Goal: Task Accomplishment & Management: Use online tool/utility

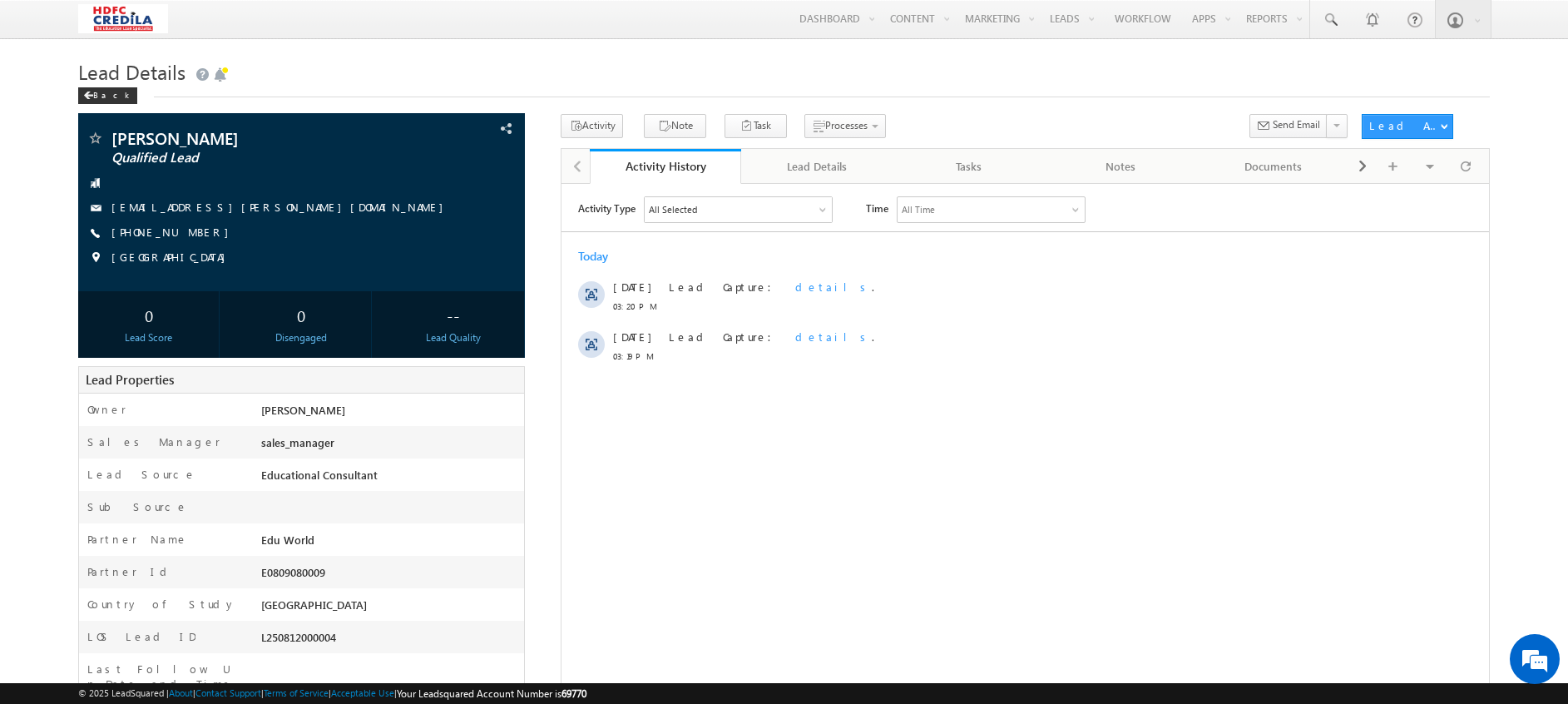
click at [96, 109] on div "Lead Details Back" at bounding box center [784, 84] width 1412 height 60
click at [102, 97] on div "Back" at bounding box center [108, 95] width 59 height 16
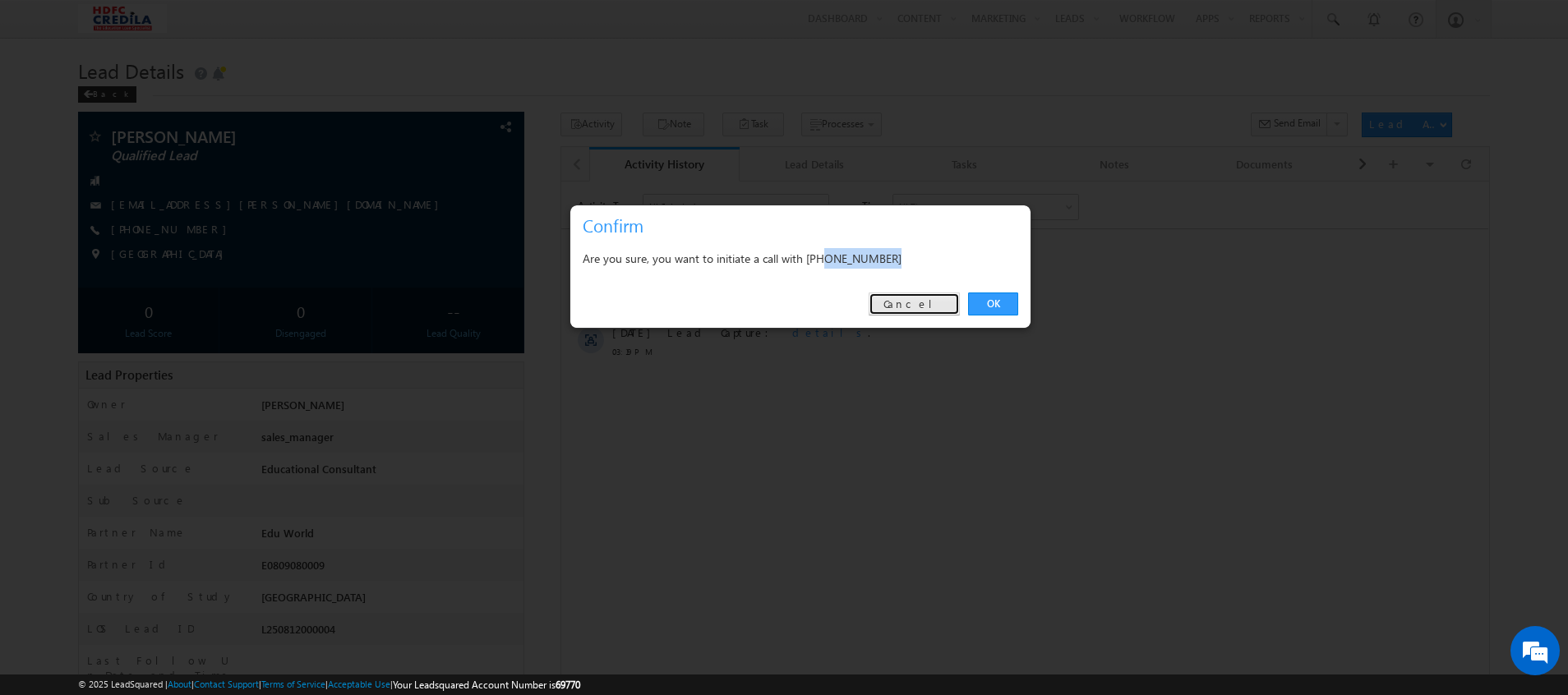
click at [930, 308] on link "Cancel" at bounding box center [913, 304] width 91 height 23
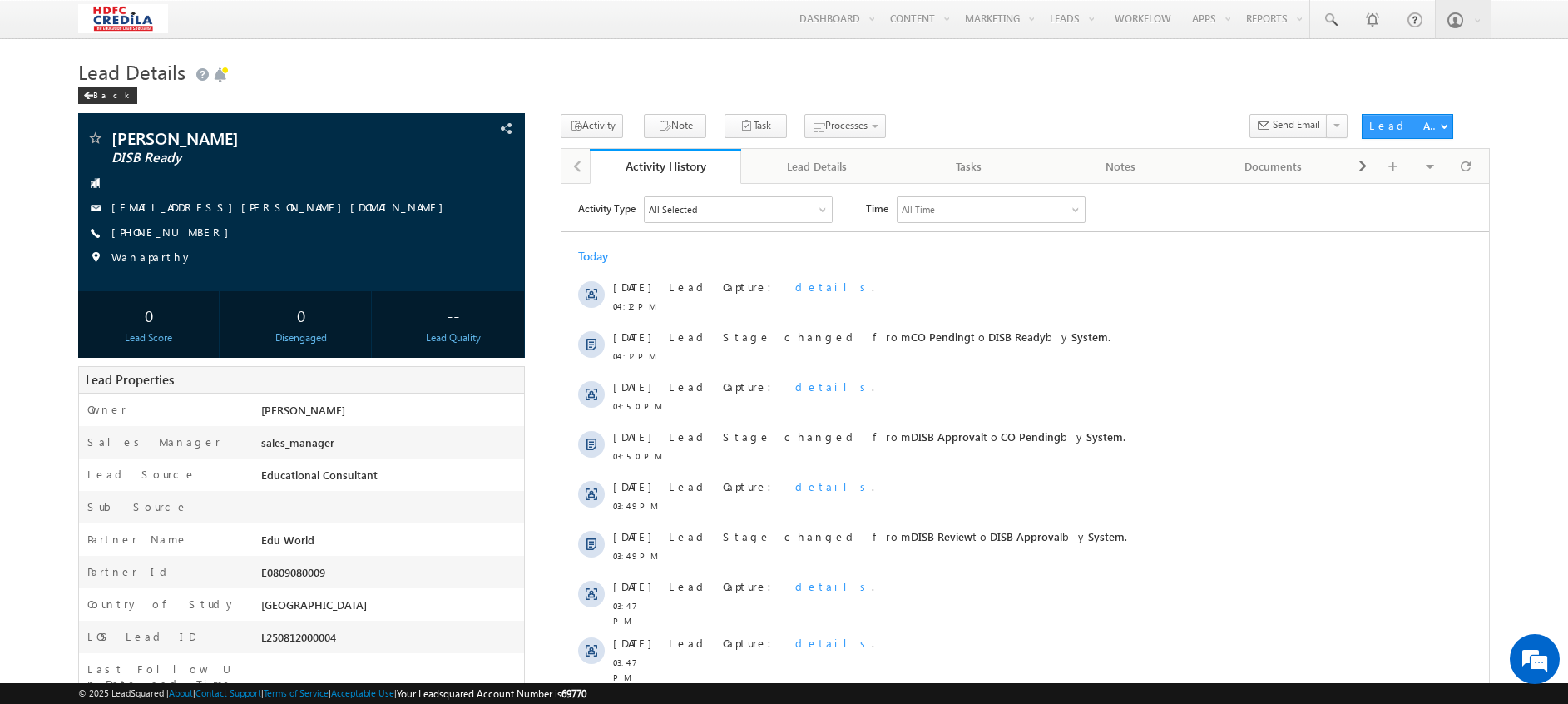
scroll to position [207, 0]
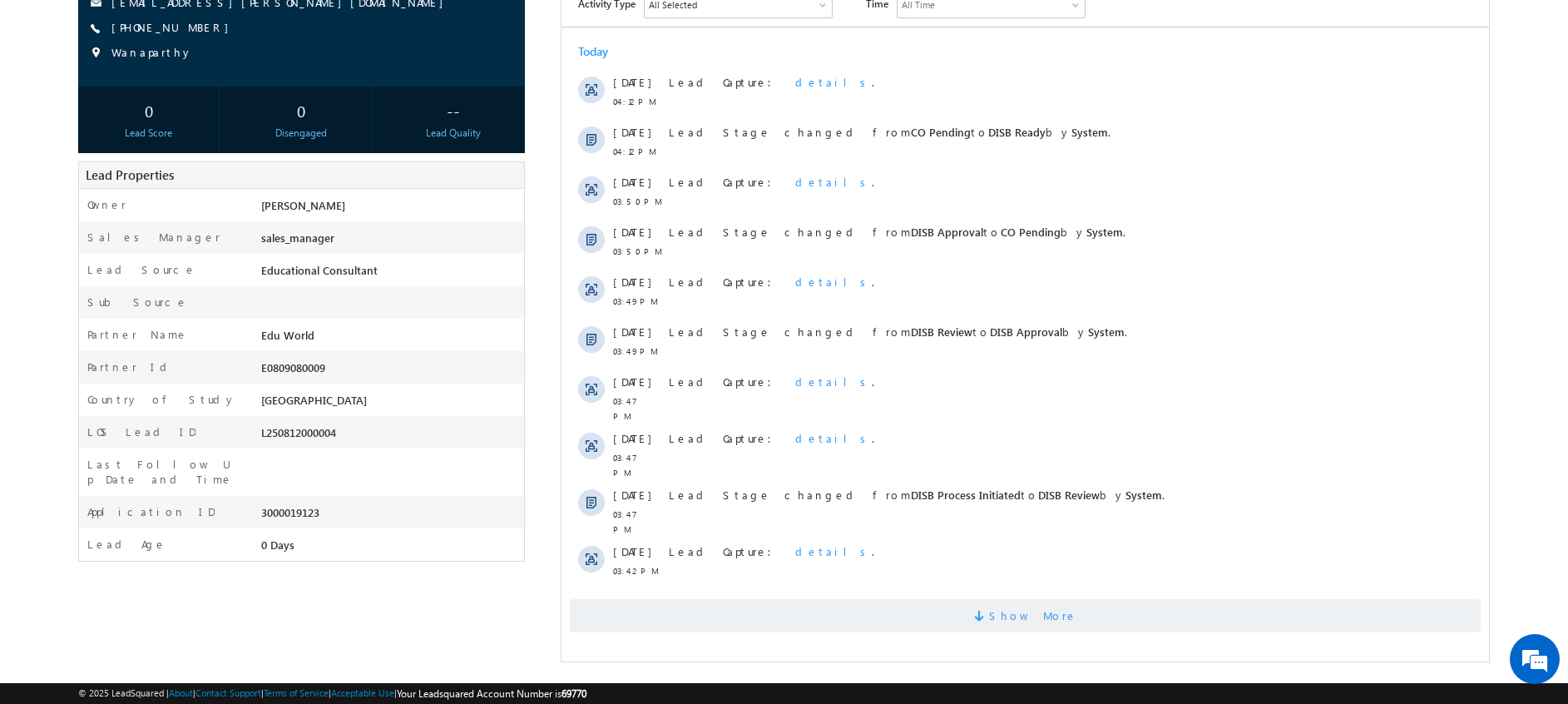
click at [939, 600] on span "Show More" at bounding box center [1025, 616] width 911 height 33
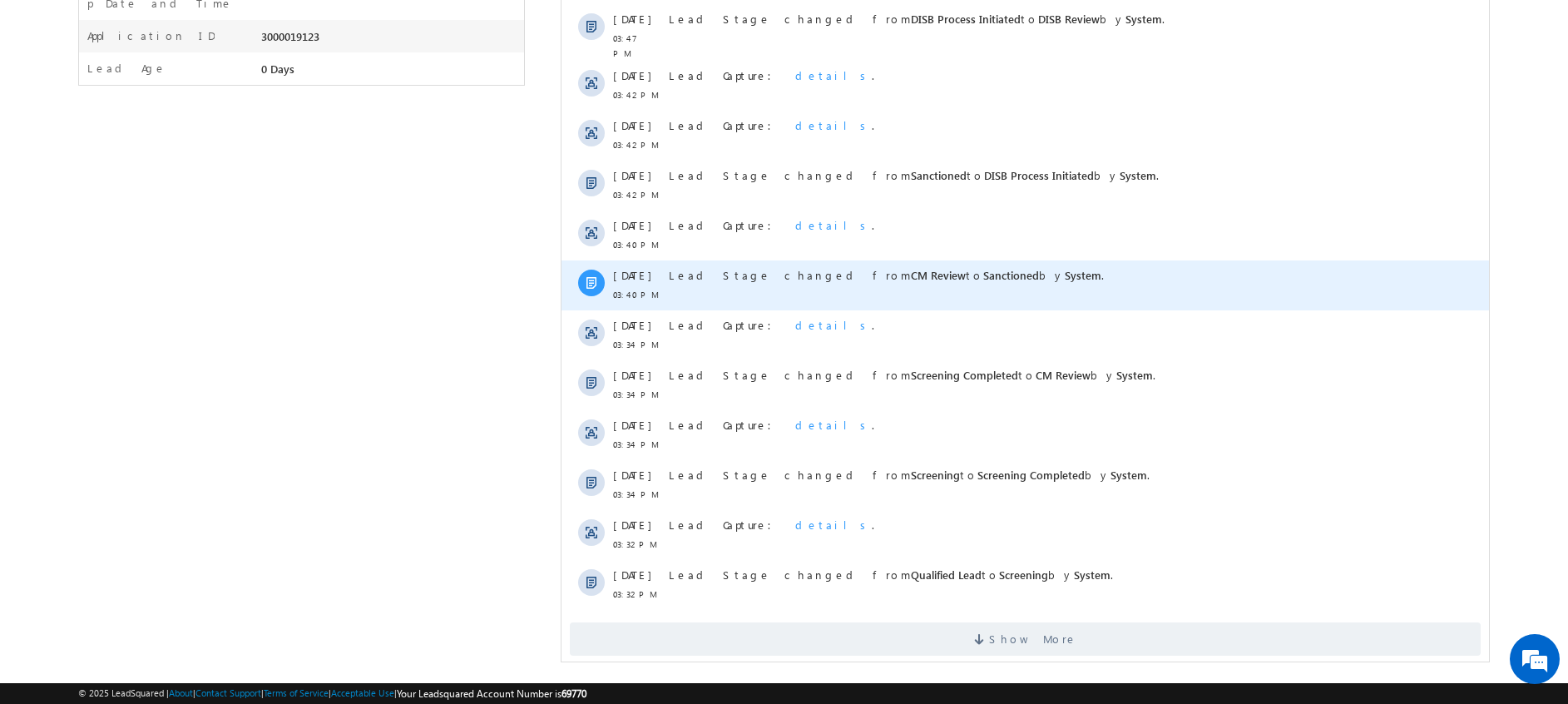
scroll to position [0, 0]
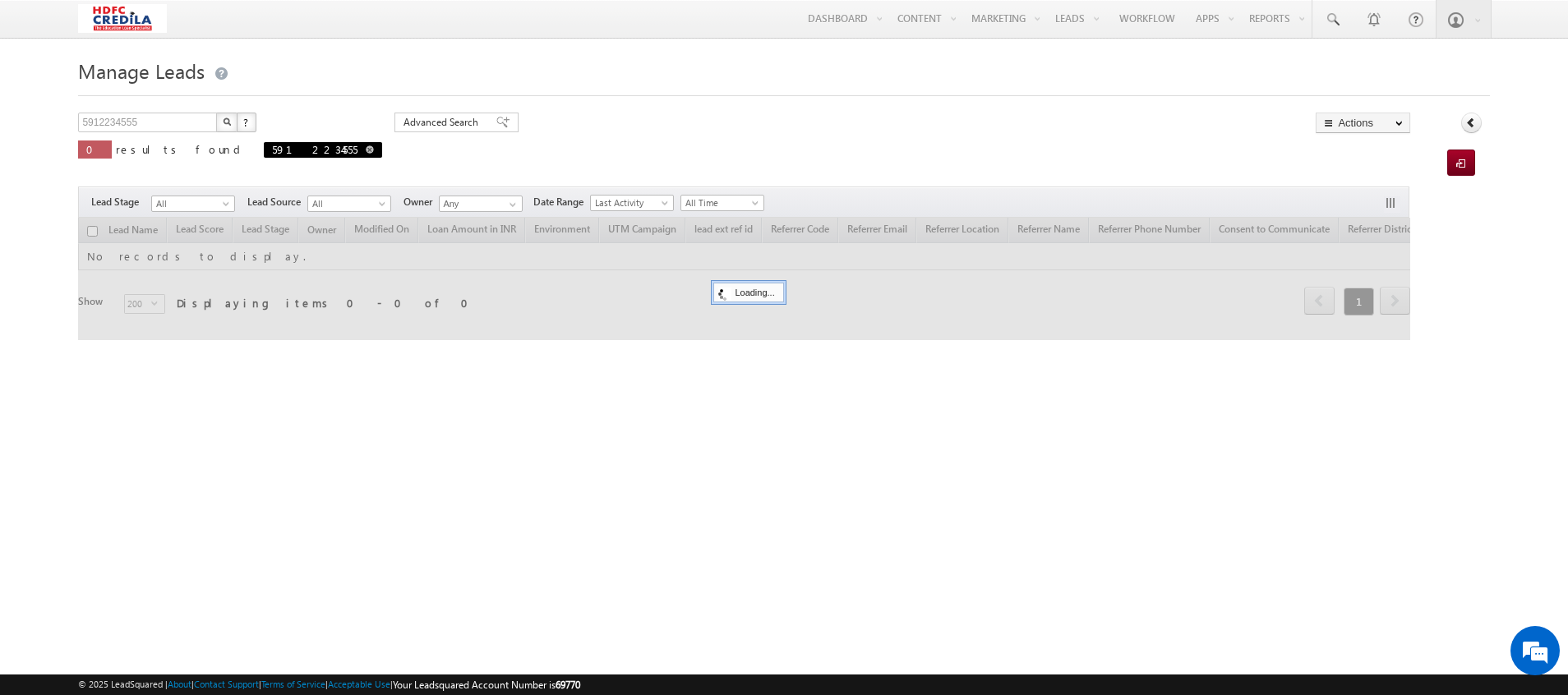
click at [366, 151] on span at bounding box center [370, 149] width 9 height 9
type input "Search Leads"
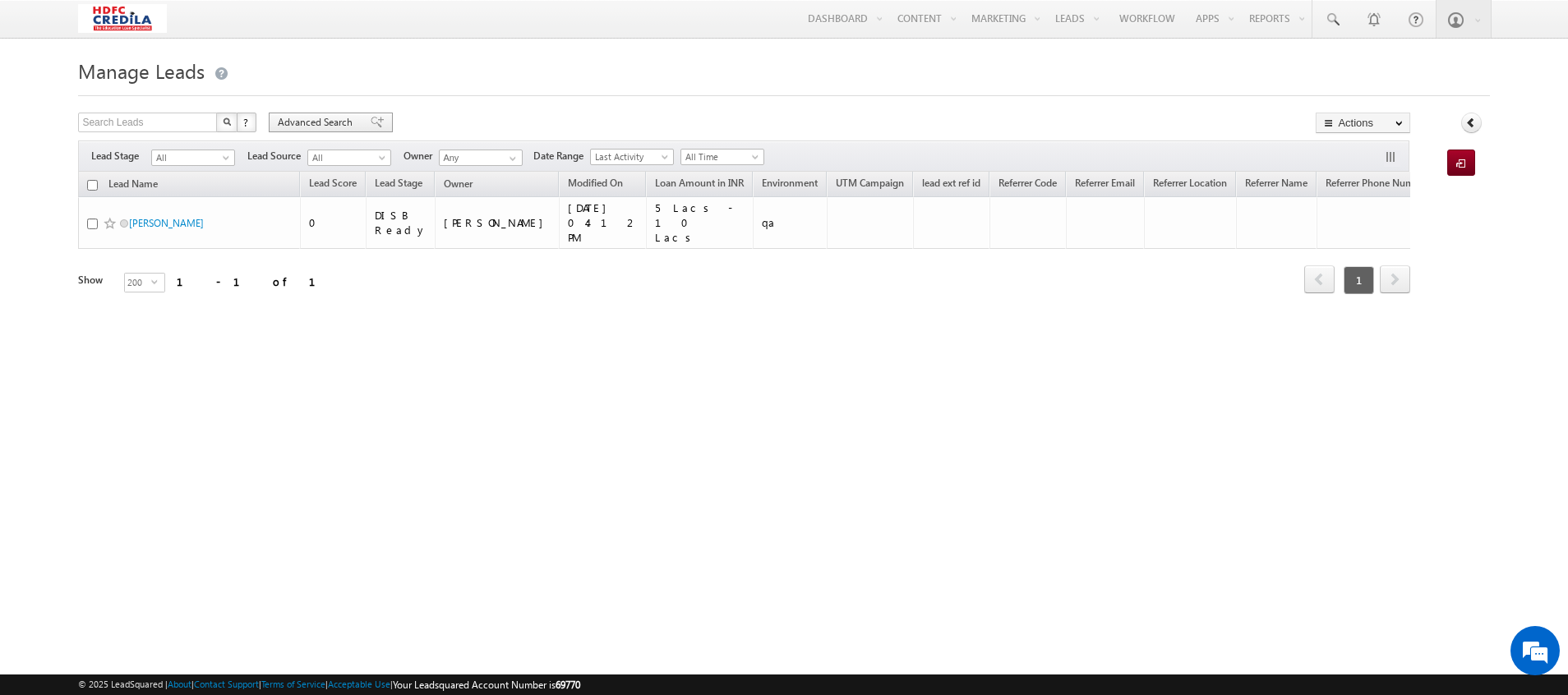
click at [327, 121] on span "Advanced Search" at bounding box center [317, 122] width 79 height 14
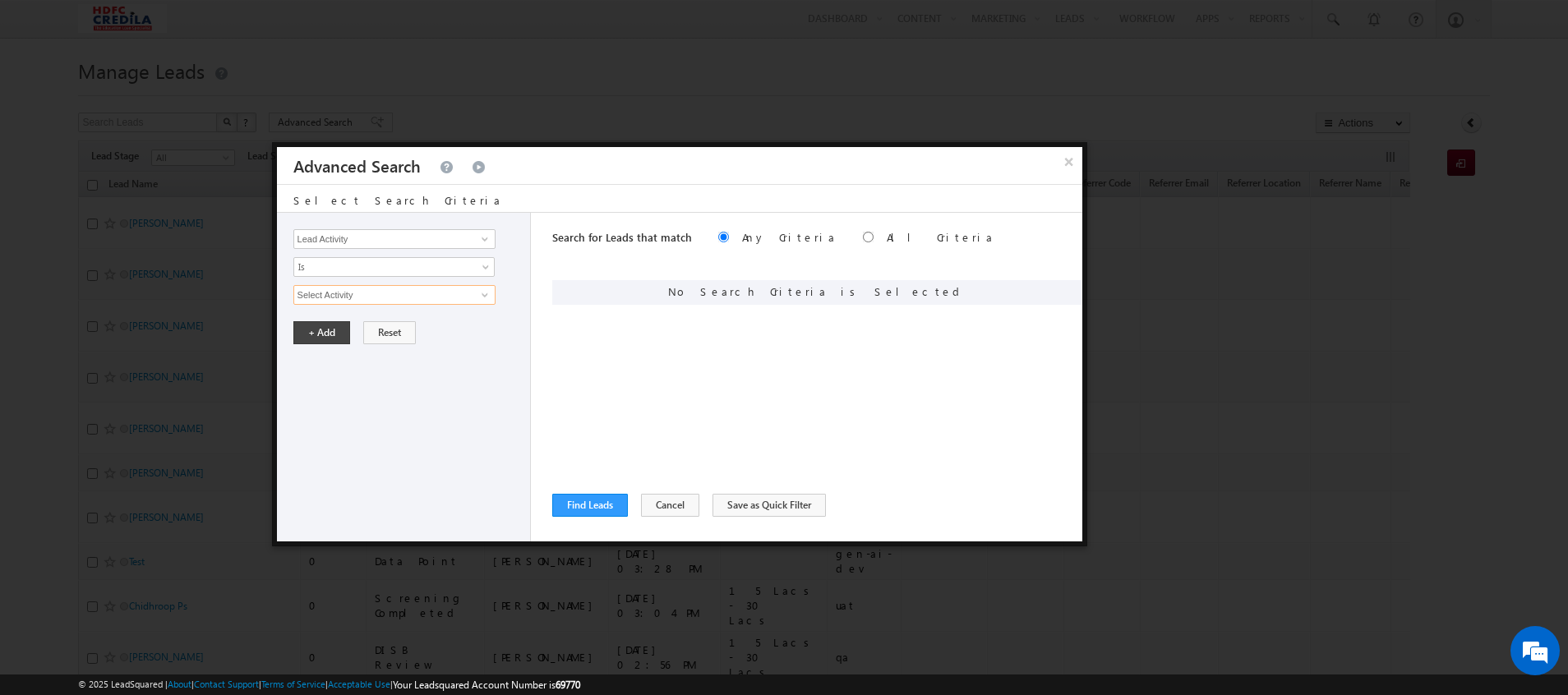
click at [369, 299] on input "Select Activity" at bounding box center [393, 295] width 202 height 20
type input "san"
click at [368, 235] on input "Lead Activity" at bounding box center [393, 238] width 202 height 20
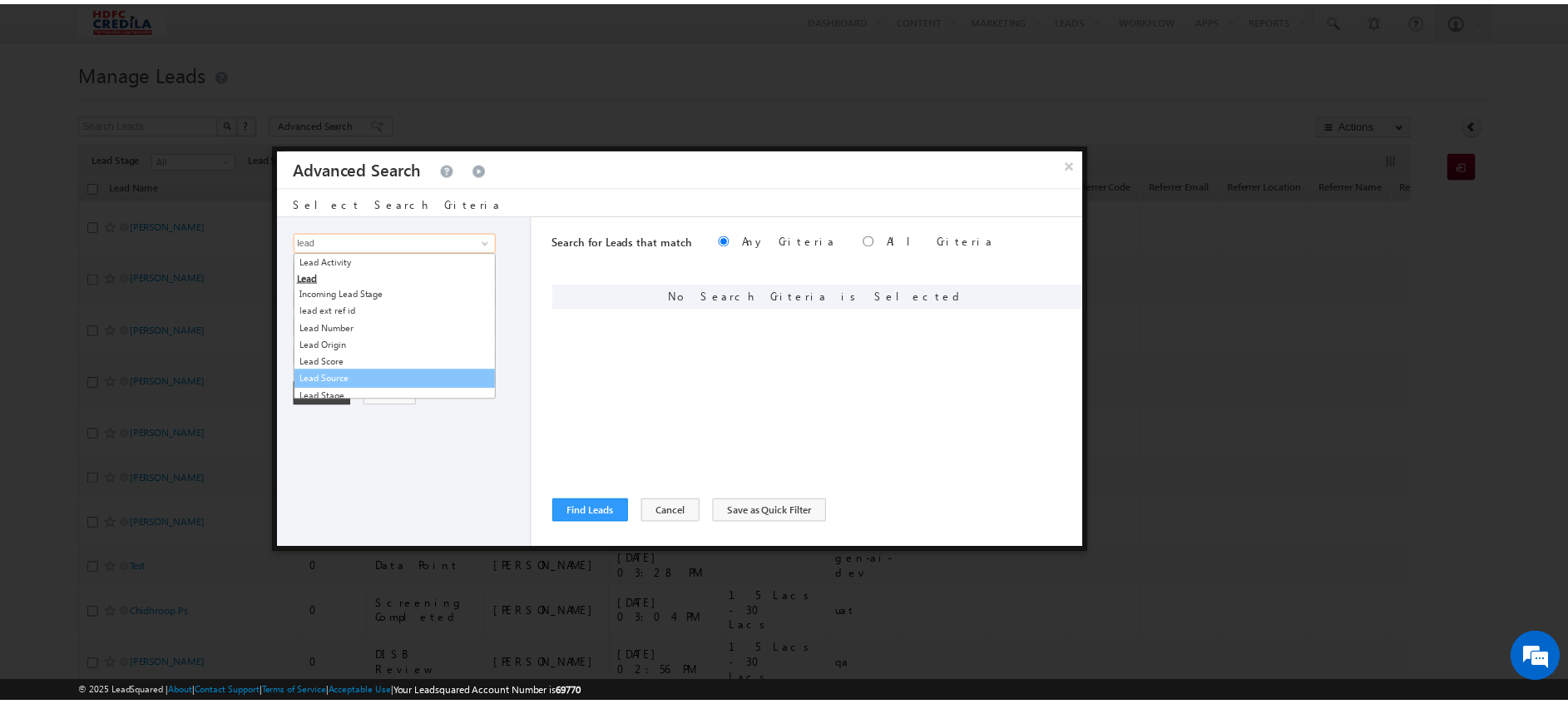
scroll to position [20, 0]
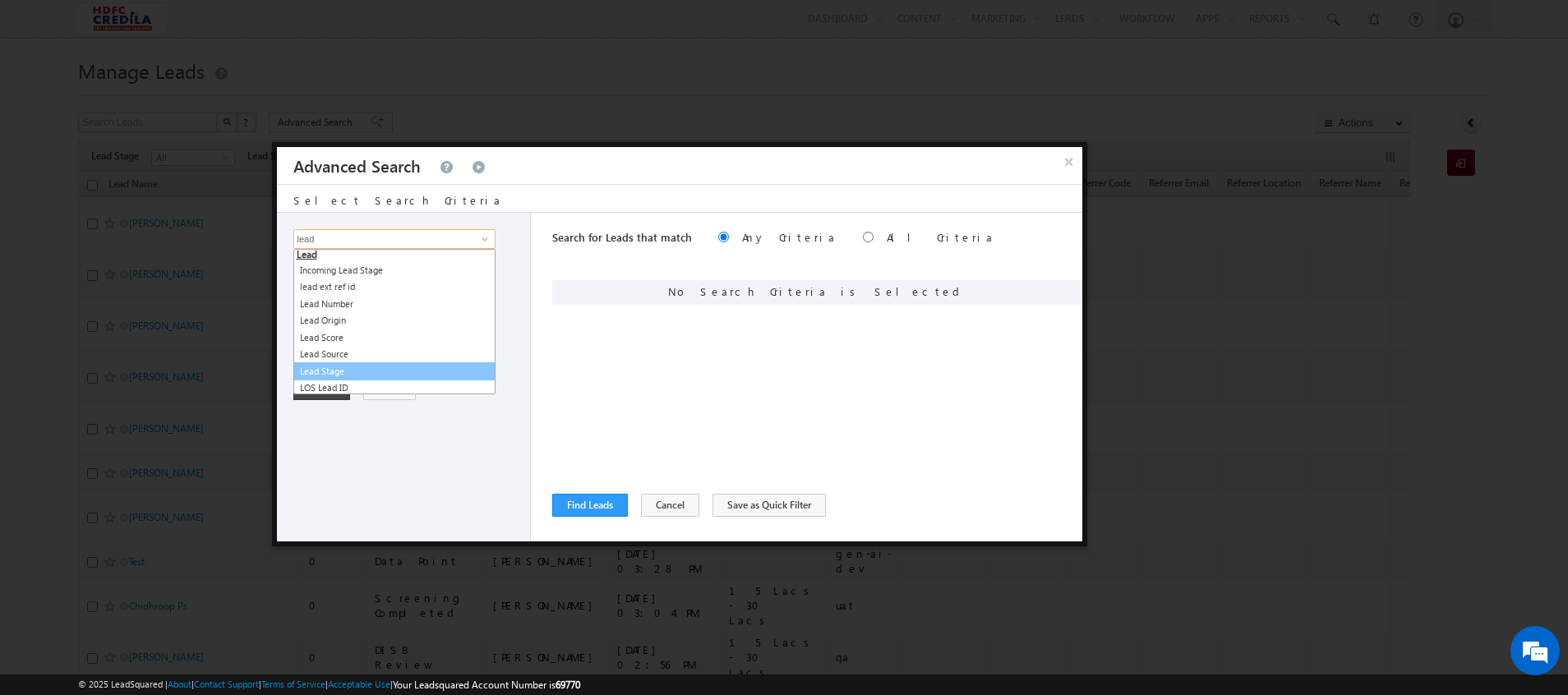
click at [354, 373] on link "Lead Stage" at bounding box center [393, 372] width 202 height 19
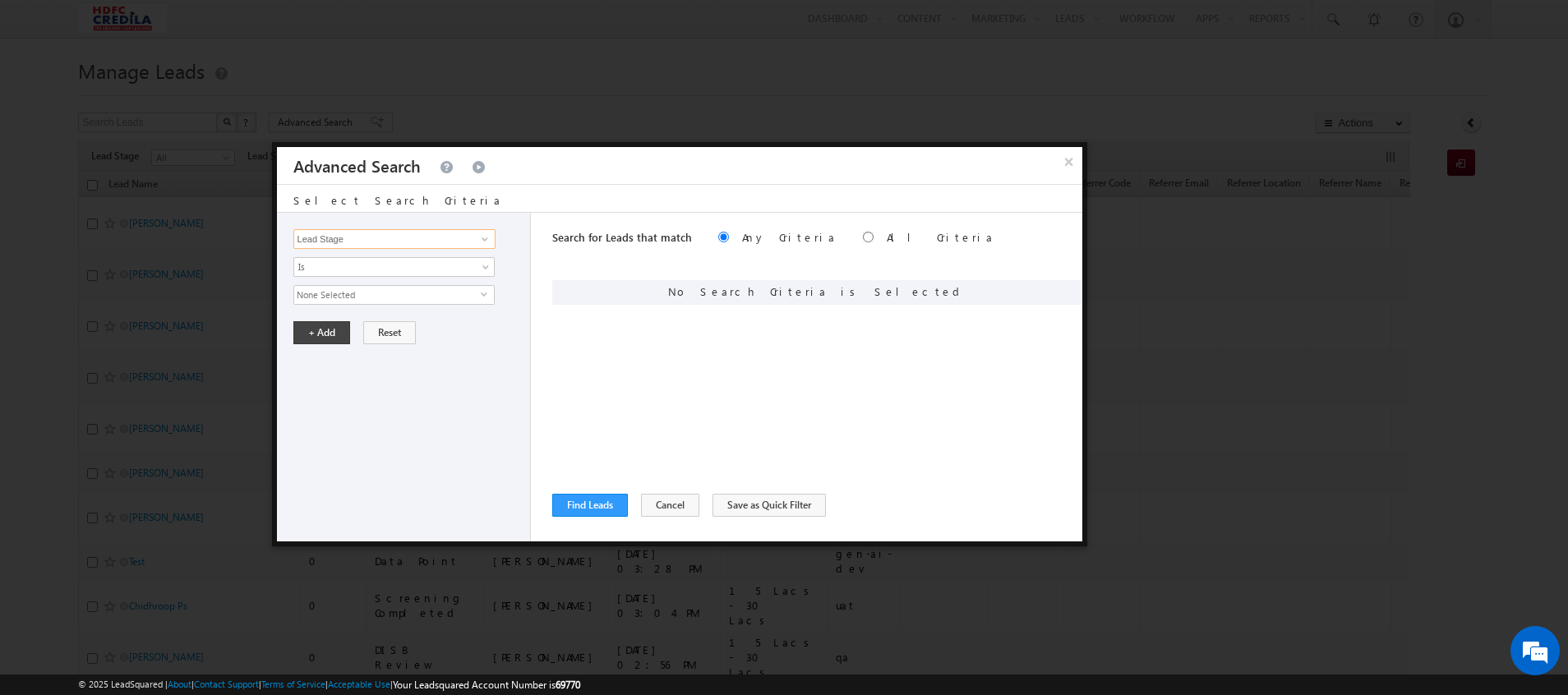
type input "Lead Stage"
click at [339, 296] on span "None Selected" at bounding box center [387, 295] width 187 height 18
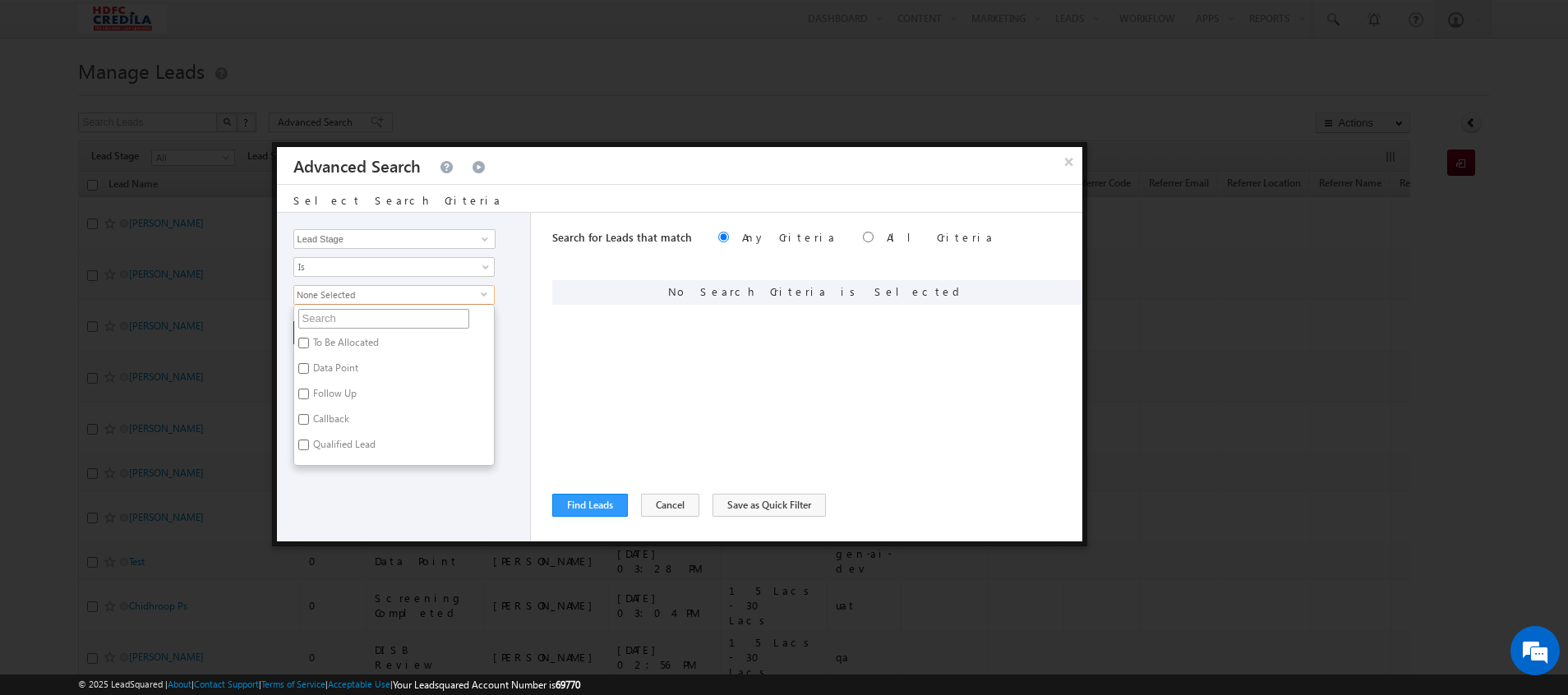
click at [327, 320] on input "text" at bounding box center [384, 319] width 171 height 20
type input "s"
type input "san"
click at [310, 341] on label "Sanctioned" at bounding box center [336, 346] width 84 height 26
click at [309, 341] on input "Sanctioned" at bounding box center [303, 343] width 11 height 11
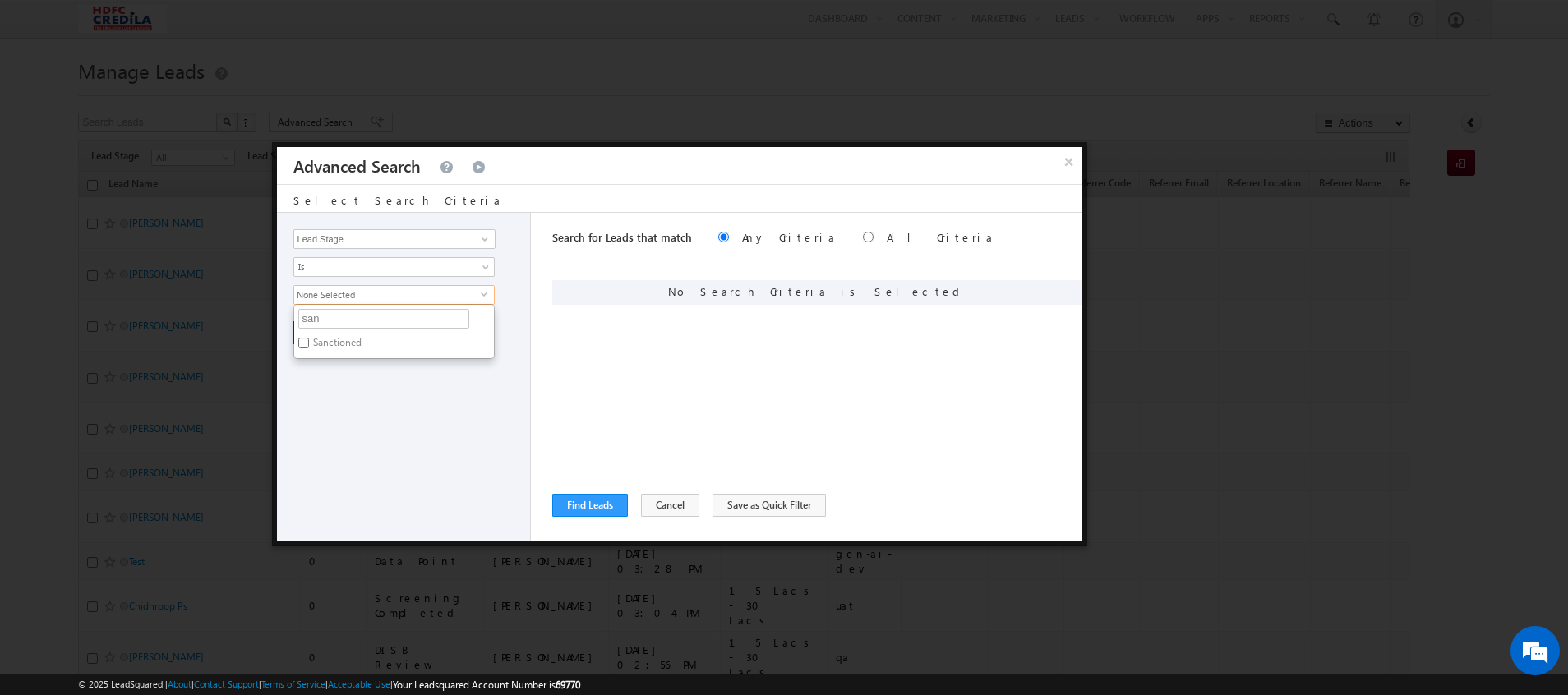
checkbox input "true"
click at [333, 383] on div "Lead Activity Task Sales Group Prospect Id ACH EDC ACH status Address 1 Address…" at bounding box center [404, 376] width 255 height 328
click at [310, 335] on button "+ Add" at bounding box center [321, 333] width 56 height 23
click at [377, 235] on input "Lead Activity" at bounding box center [393, 238] width 202 height 20
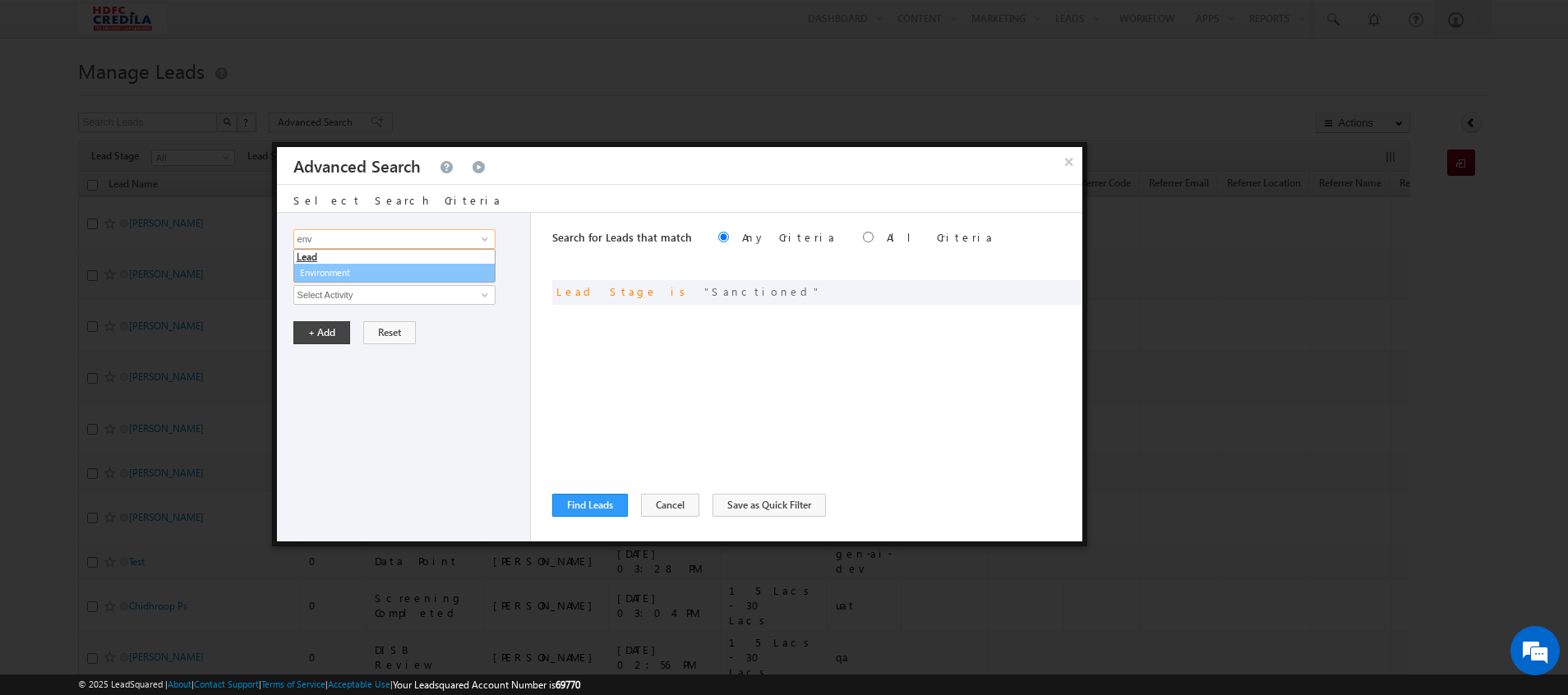
click at [341, 269] on link "Environment" at bounding box center [393, 274] width 202 height 19
type input "Environment"
click at [314, 299] on input "text" at bounding box center [393, 295] width 202 height 20
type input "qa"
click at [324, 342] on button "+ Add" at bounding box center [321, 333] width 56 height 23
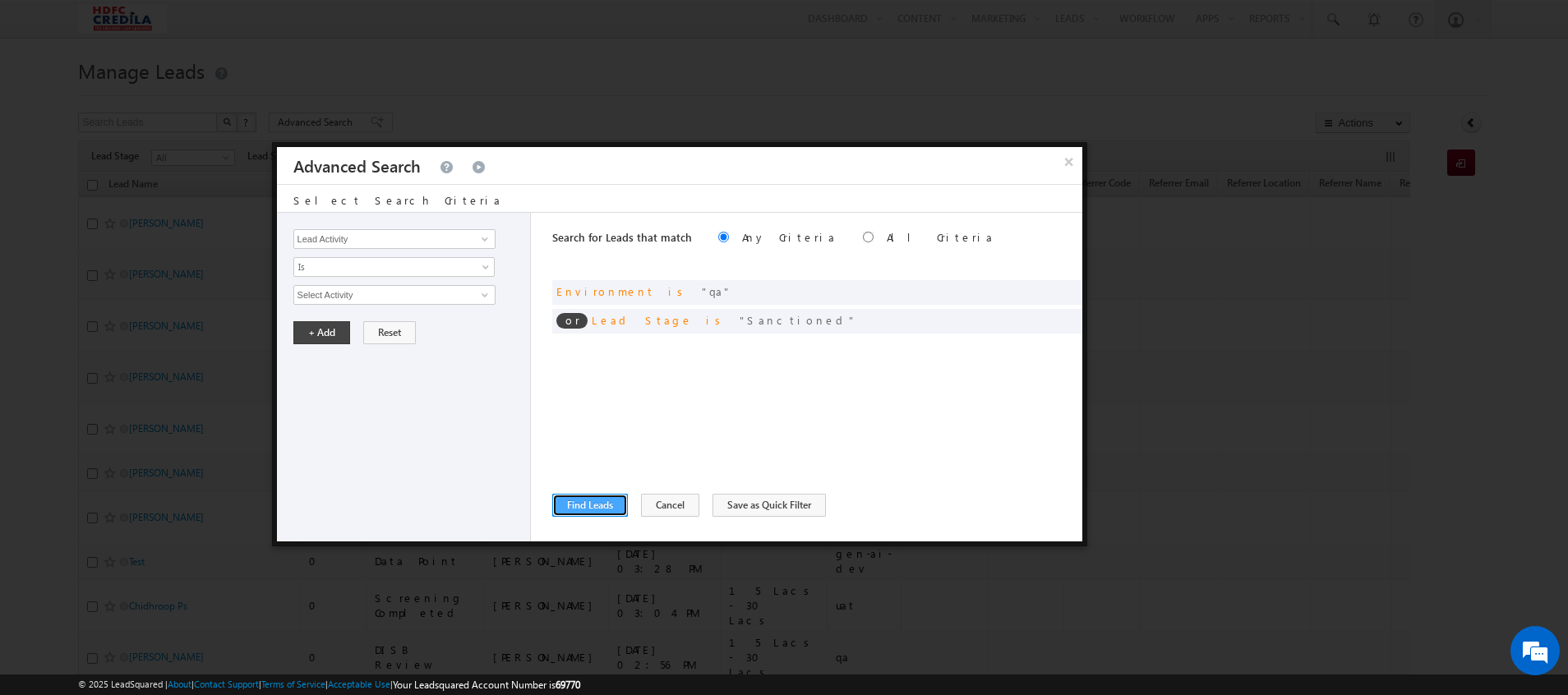
click at [603, 504] on button "Find Leads" at bounding box center [590, 505] width 76 height 23
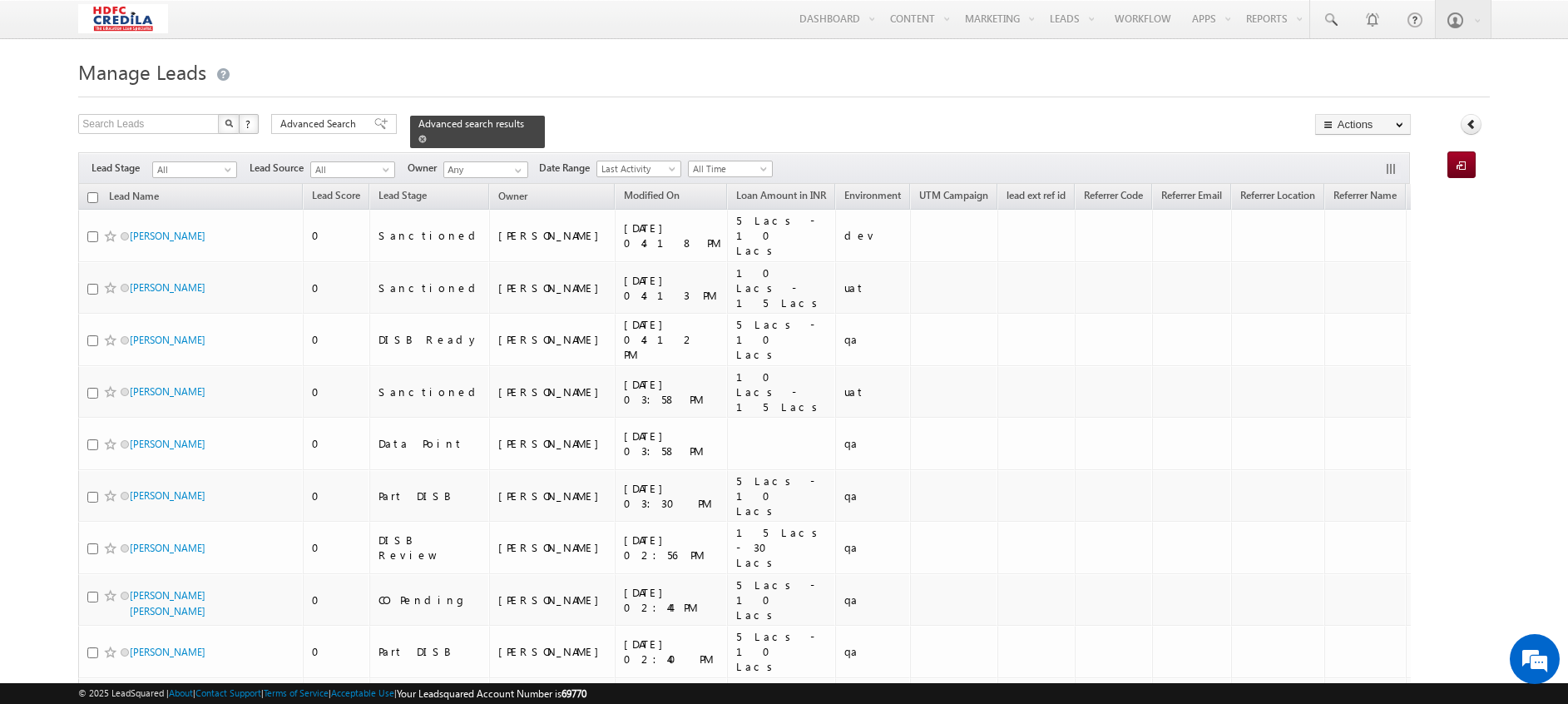
click at [434, 123] on span "Advanced search results" at bounding box center [471, 123] width 106 height 13
click at [322, 123] on span "Advanced Search" at bounding box center [320, 123] width 80 height 15
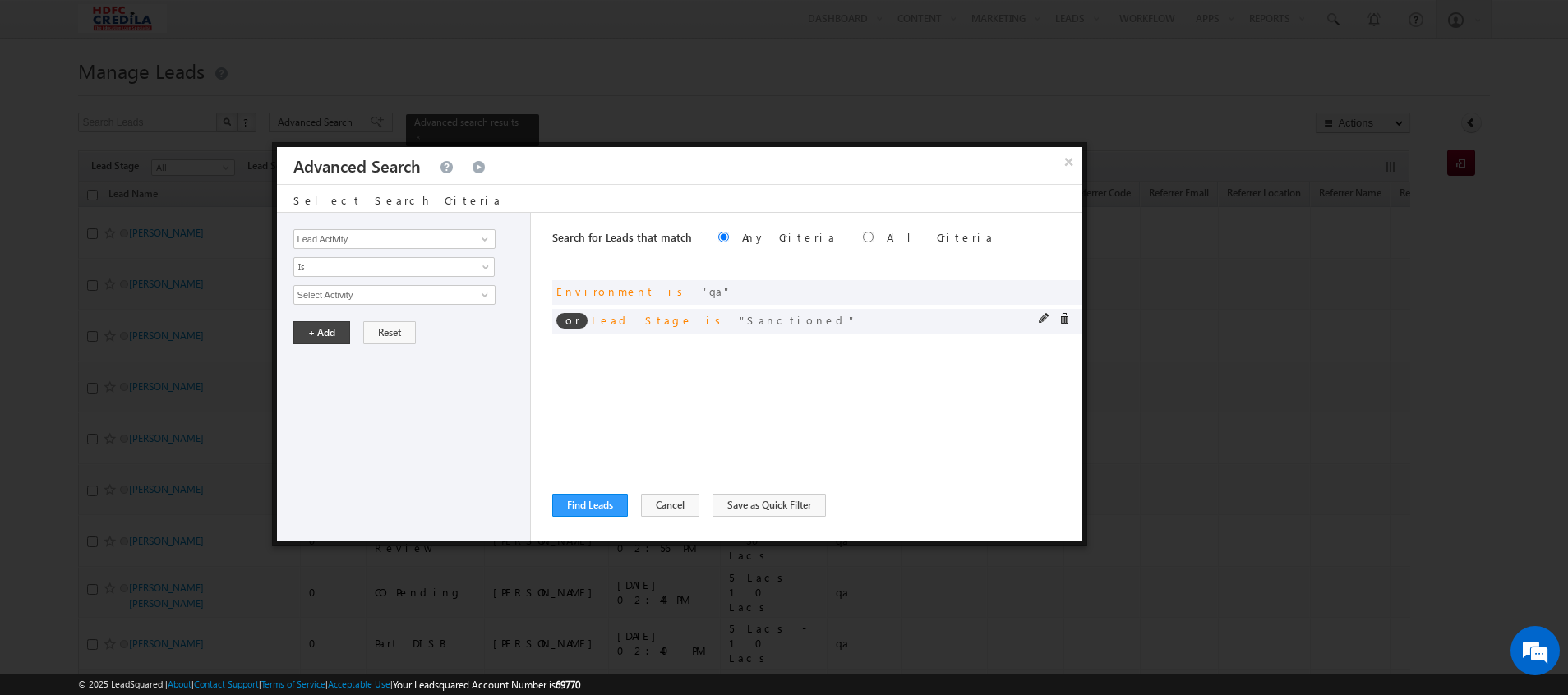
click at [584, 324] on span "or" at bounding box center [571, 321] width 32 height 15
click at [862, 235] on input "radio" at bounding box center [867, 236] width 11 height 11
radio input "true"
click at [587, 507] on button "Find Leads" at bounding box center [590, 505] width 76 height 23
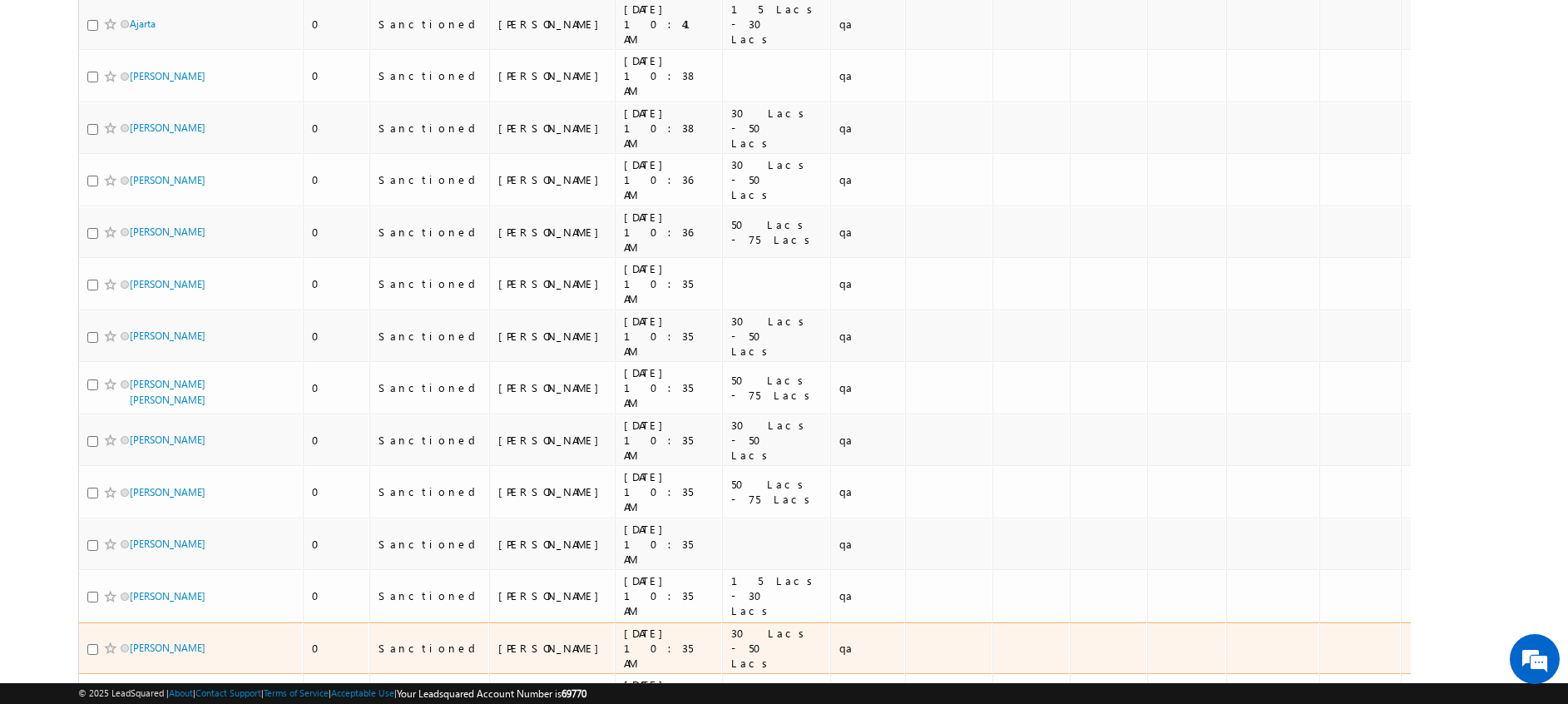
scroll to position [577, 0]
click at [179, 641] on link "Barun Kumar Das" at bounding box center [168, 647] width 76 height 13
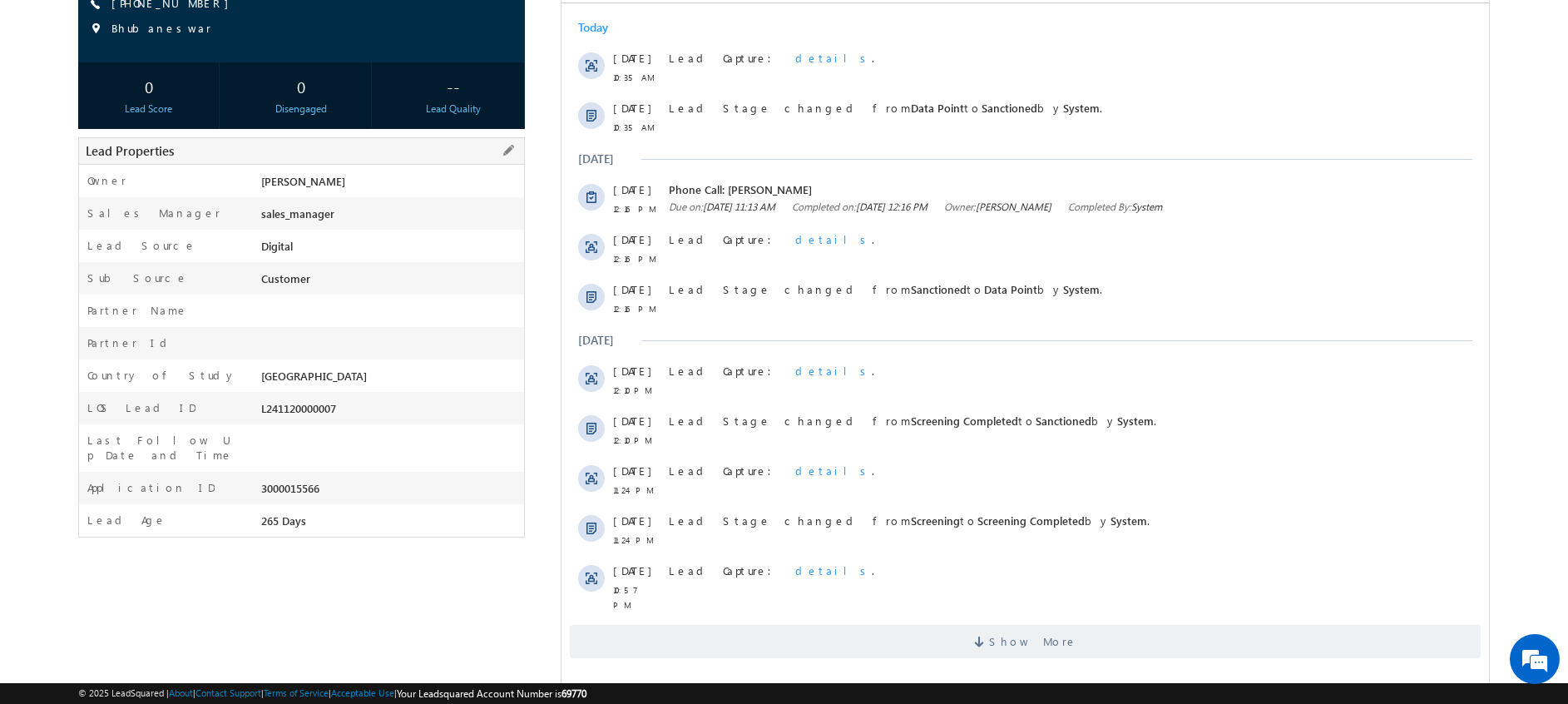
click at [296, 480] on div "3000015566" at bounding box center [391, 492] width 267 height 23
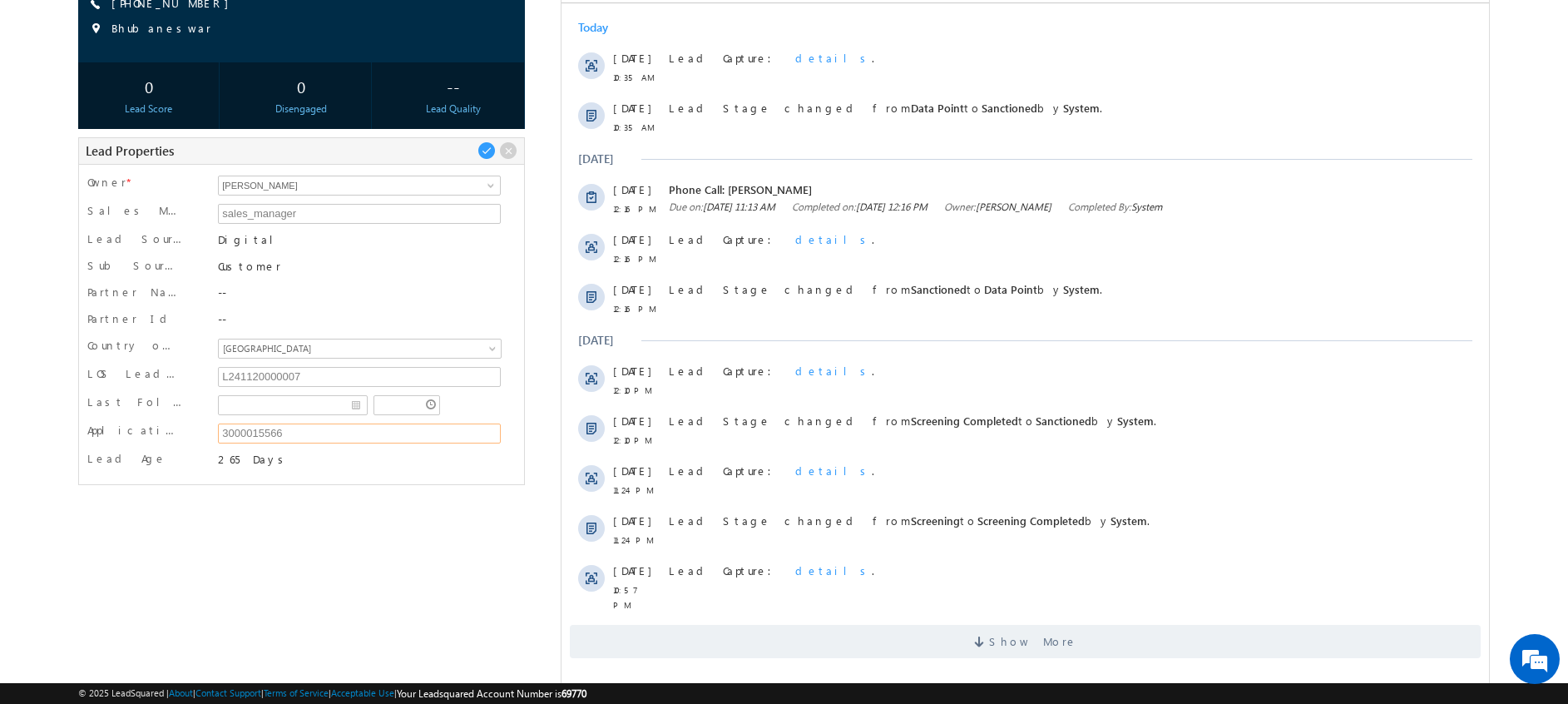
drag, startPoint x: 296, startPoint y: 473, endPoint x: 287, endPoint y: 434, distance: 40.0
click at [287, 434] on input "3000015566" at bounding box center [360, 433] width 283 height 20
drag, startPoint x: 287, startPoint y: 434, endPoint x: 214, endPoint y: 434, distance: 73.0
click at [214, 434] on div "3000015566" at bounding box center [360, 435] width 291 height 25
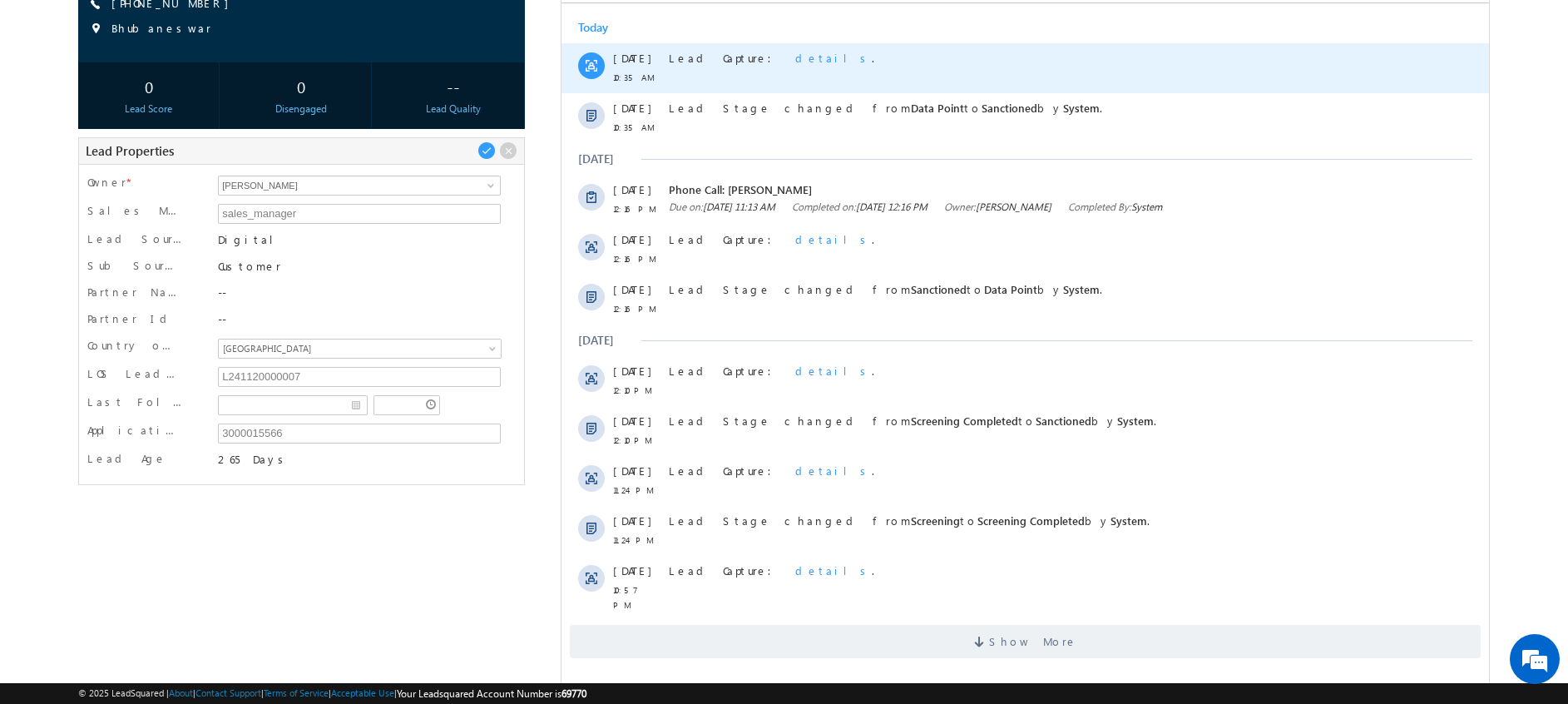
click at [796, 58] on span "details" at bounding box center [833, 57] width 77 height 15
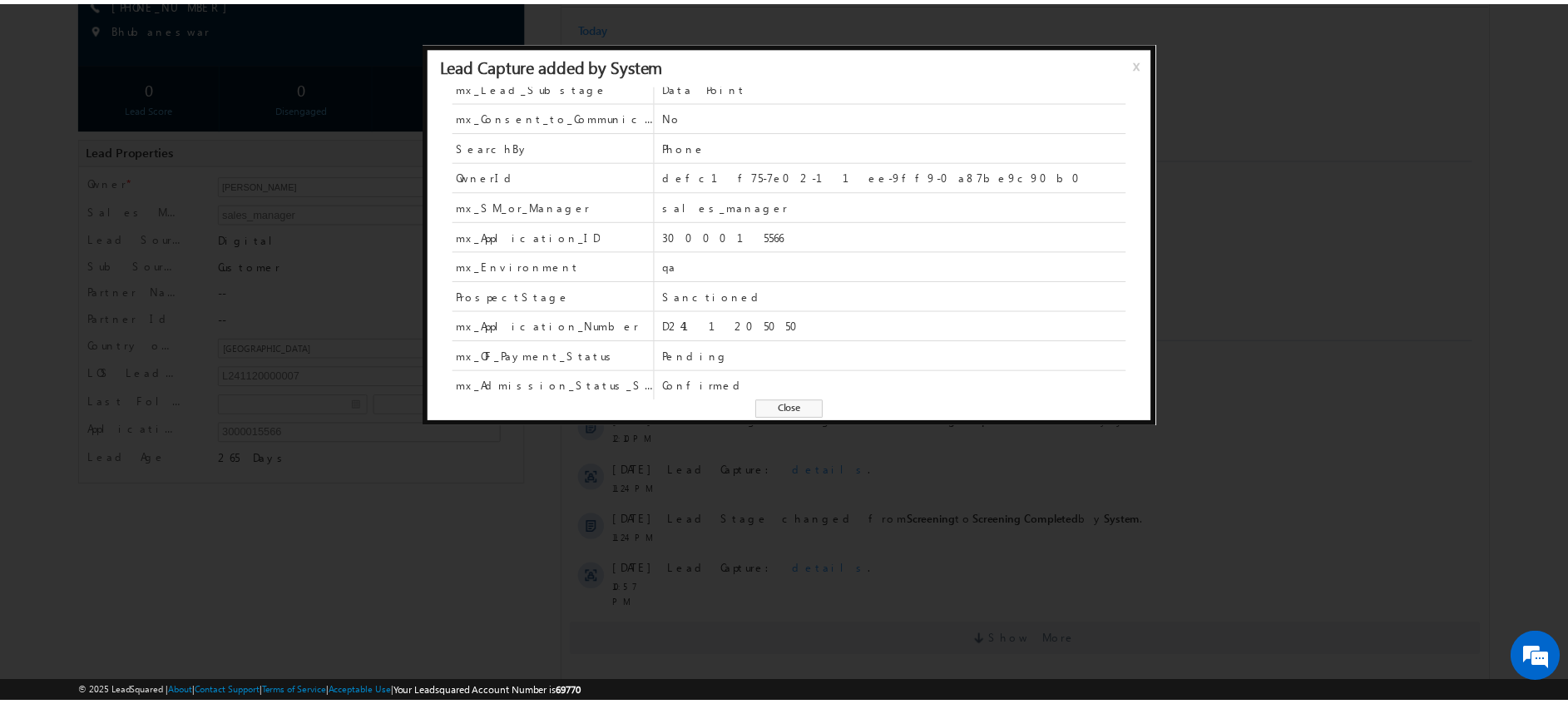
scroll to position [343, 0]
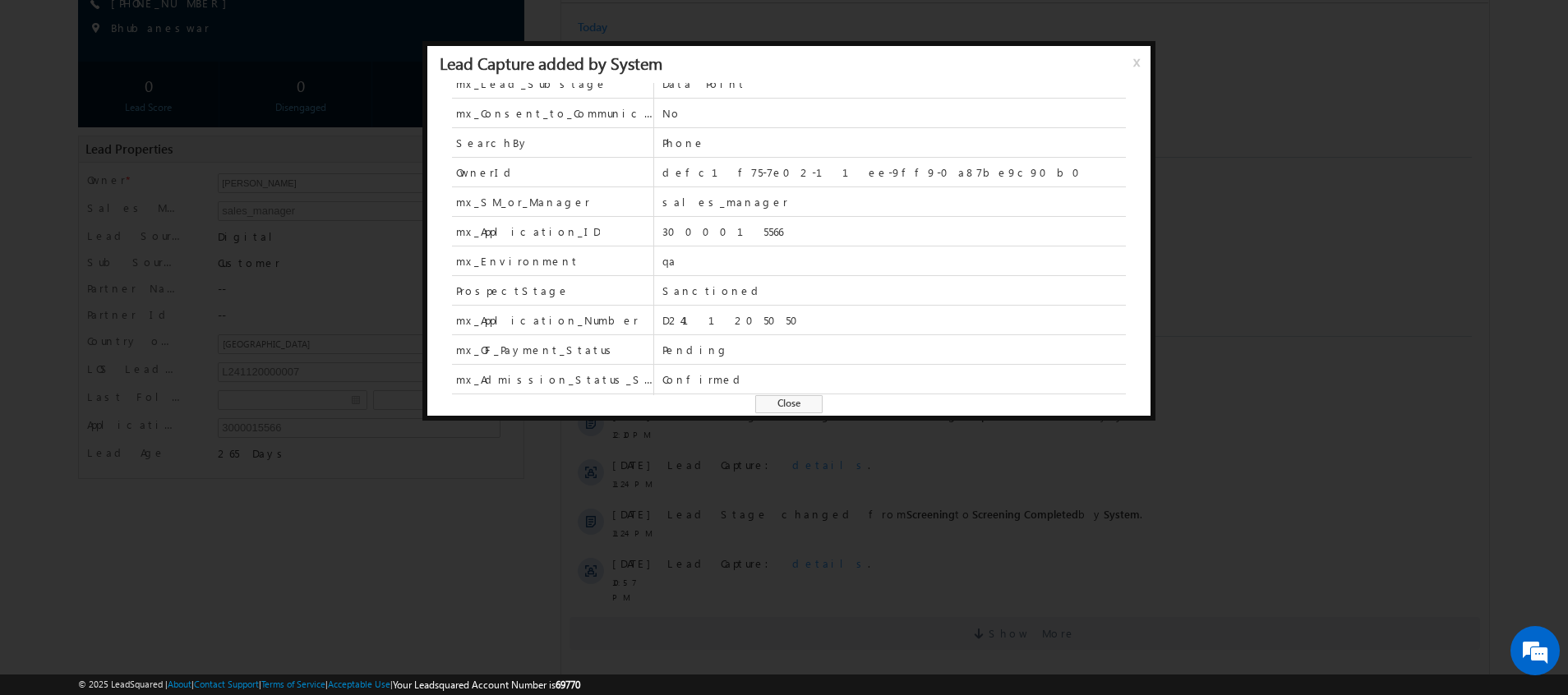
click at [1137, 63] on span "x" at bounding box center [1140, 68] width 13 height 30
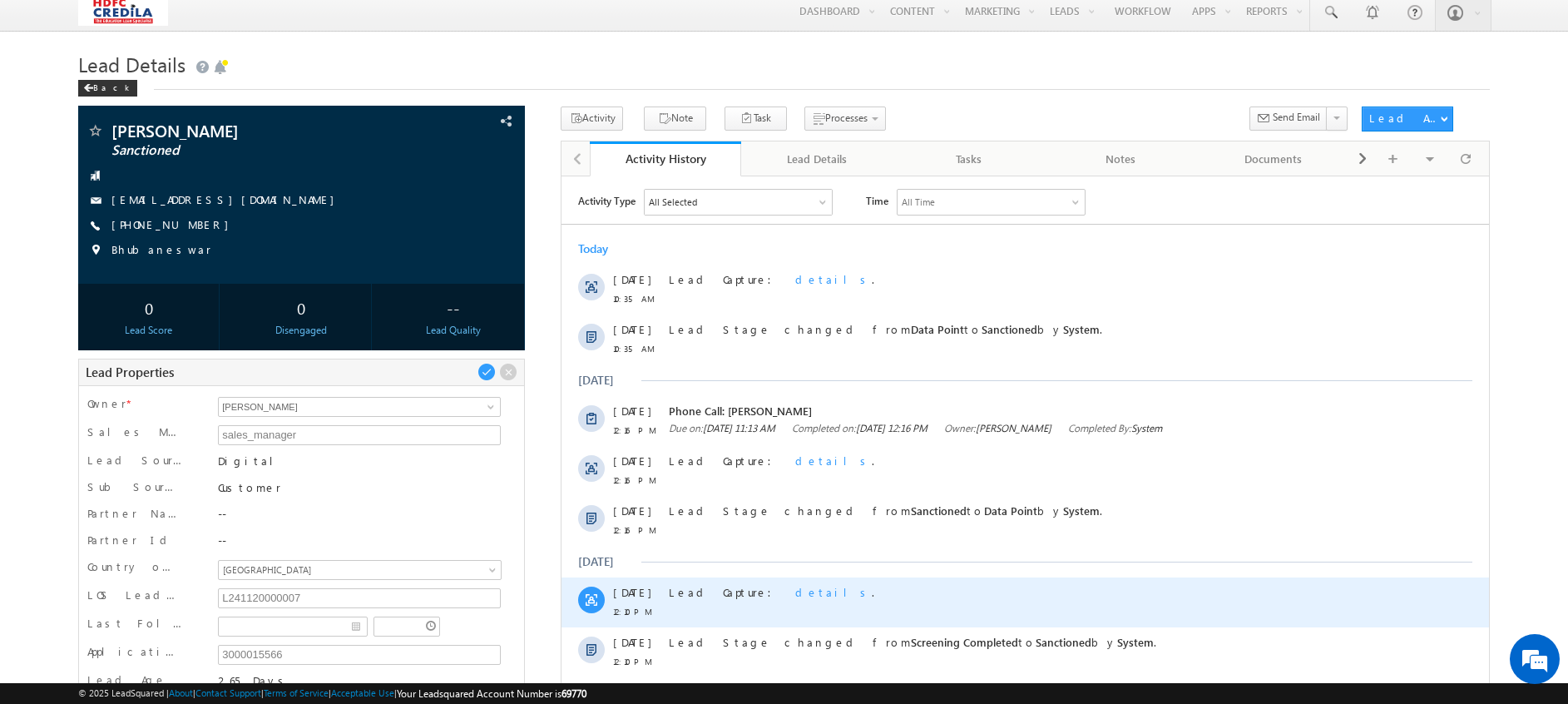
scroll to position [3, 0]
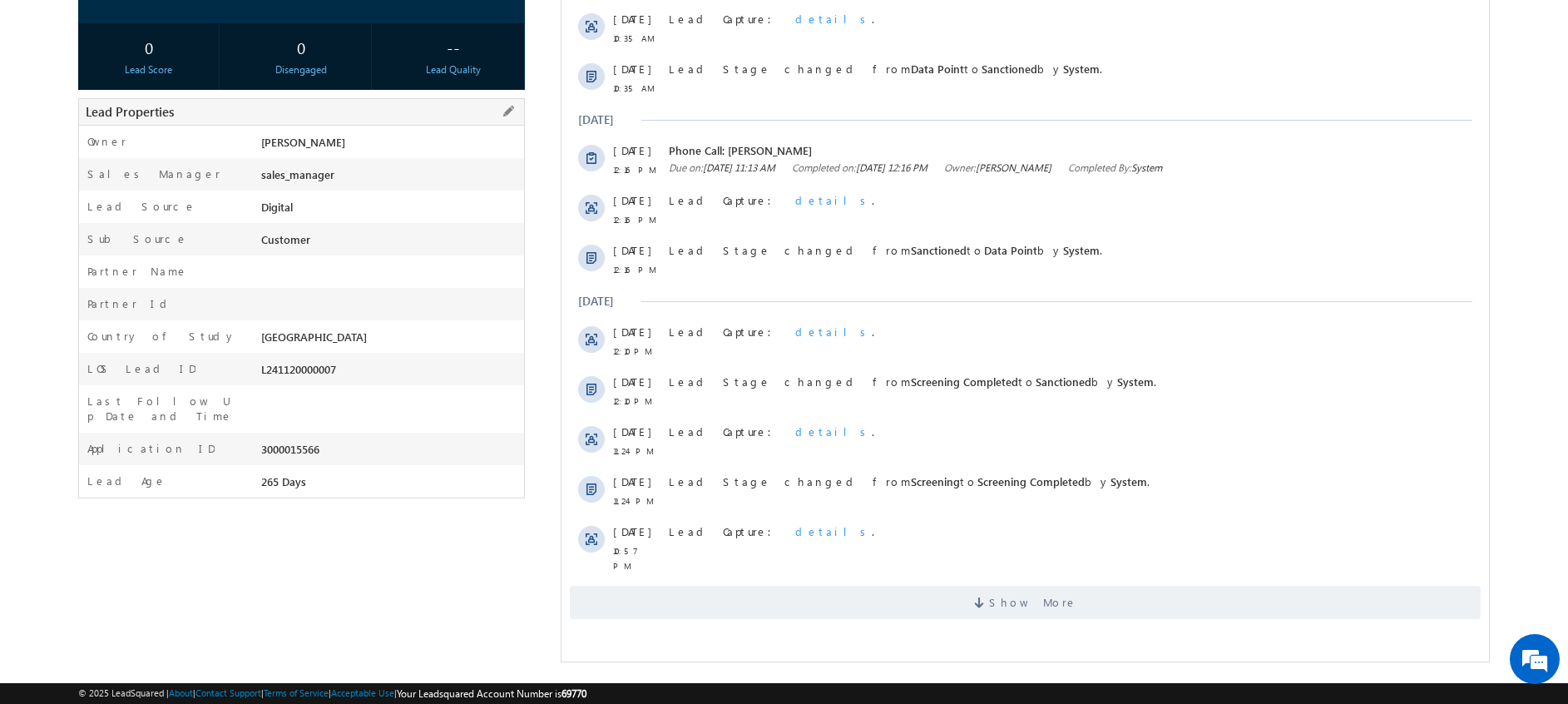
drag, startPoint x: 322, startPoint y: 432, endPoint x: 262, endPoint y: 433, distance: 60.0
click at [262, 441] on div "3000015566" at bounding box center [391, 453] width 267 height 23
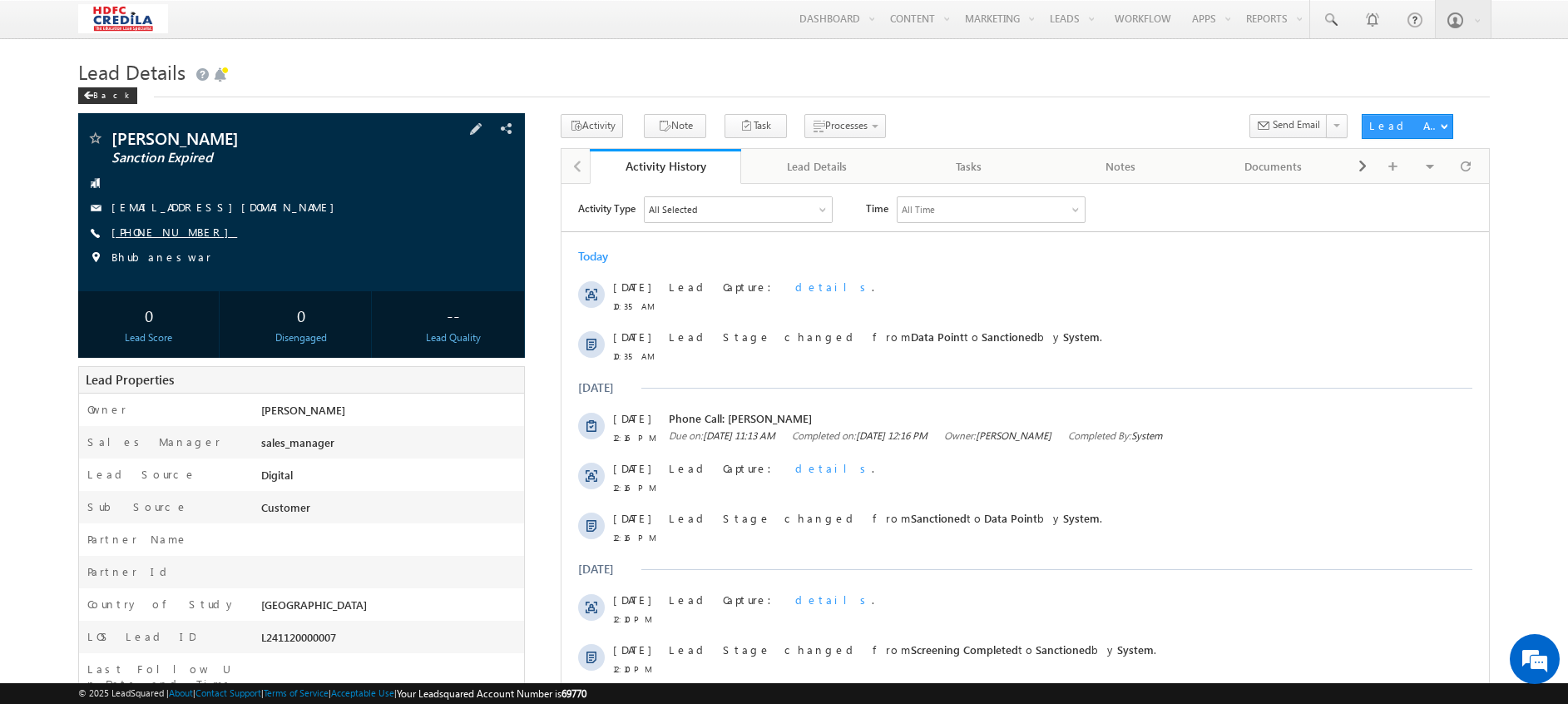
click at [172, 230] on link "+91-3007686002" at bounding box center [174, 232] width 126 height 15
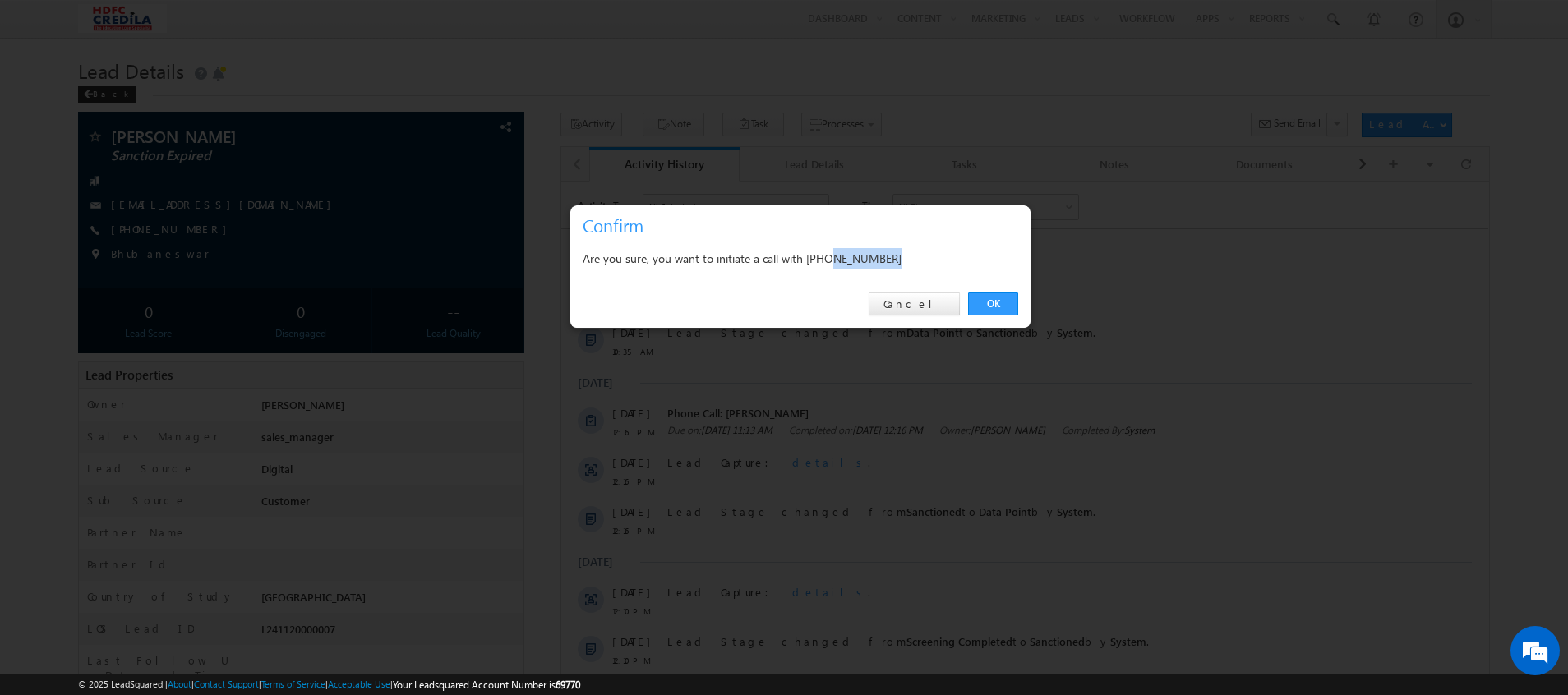
drag, startPoint x: 834, startPoint y: 261, endPoint x: 925, endPoint y: 259, distance: 91.0
click at [925, 259] on div "Are you sure, you want to initiate a call with +91-3007686002" at bounding box center [800, 258] width 436 height 20
